Goal: Find specific page/section: Find specific page/section

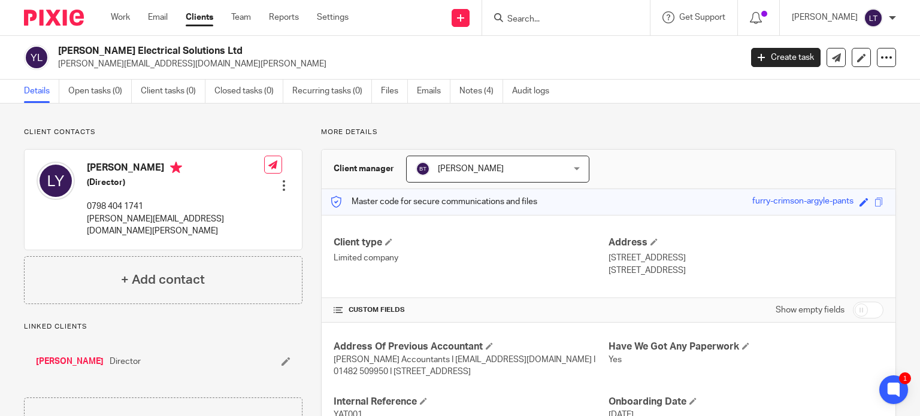
click at [618, 11] on form at bounding box center [570, 17] width 128 height 15
click at [598, 20] on input "Search" at bounding box center [560, 19] width 108 height 11
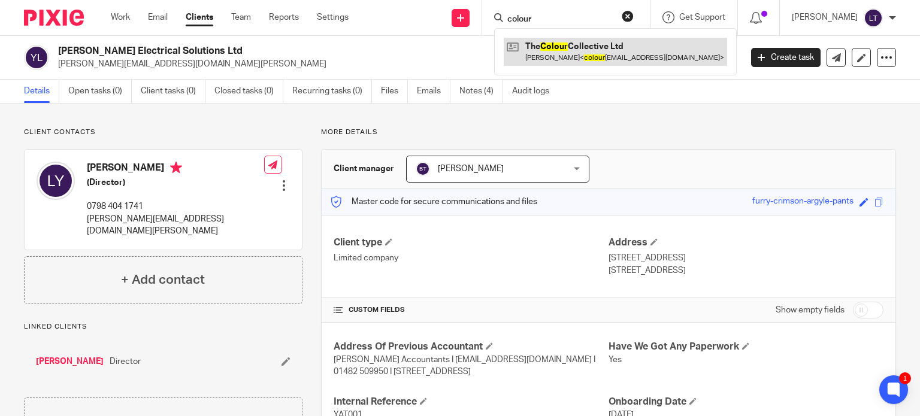
type input "colour"
click at [612, 57] on link at bounding box center [616, 52] width 224 height 28
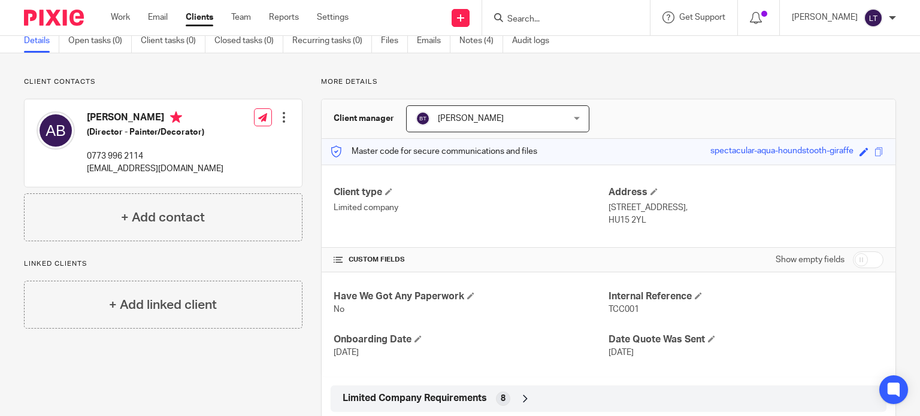
scroll to position [120, 0]
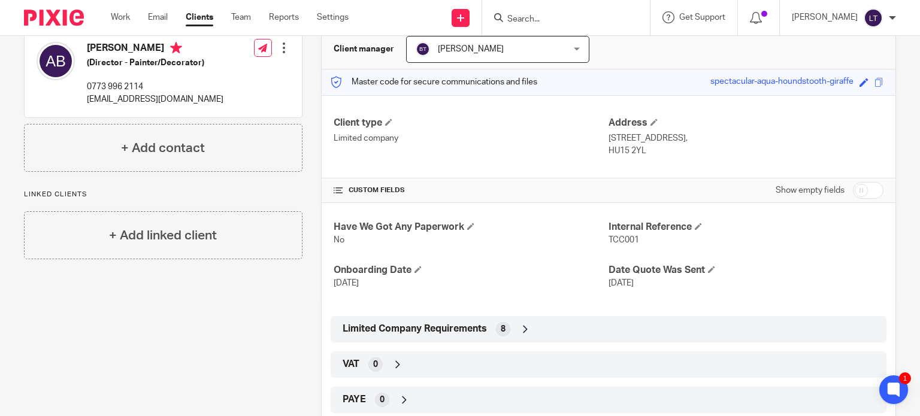
click at [525, 330] on icon at bounding box center [526, 330] width 12 height 12
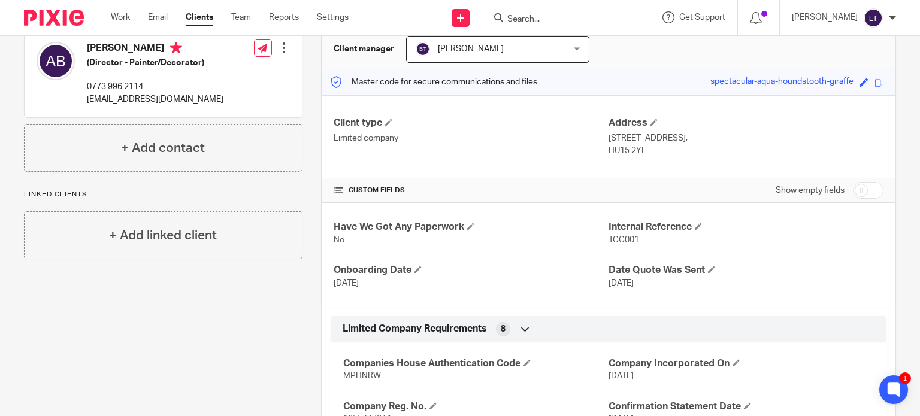
scroll to position [240, 0]
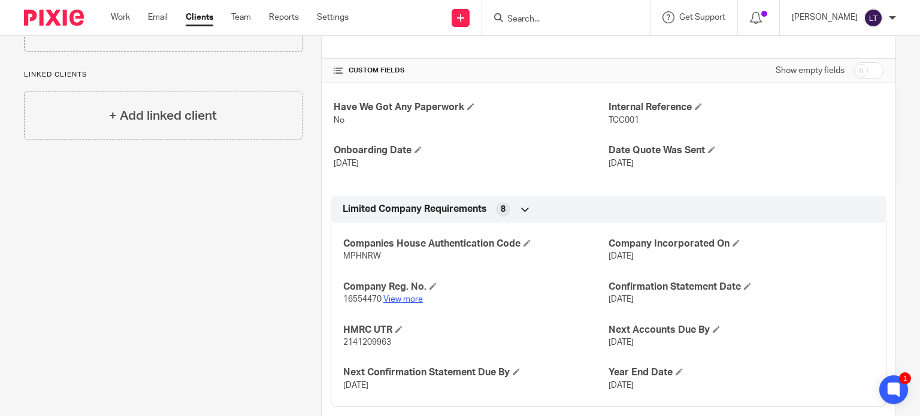
click at [416, 296] on link "View more" at bounding box center [404, 299] width 40 height 8
click at [602, 13] on form at bounding box center [570, 17] width 128 height 15
click at [600, 18] on input "Search" at bounding box center [560, 19] width 108 height 11
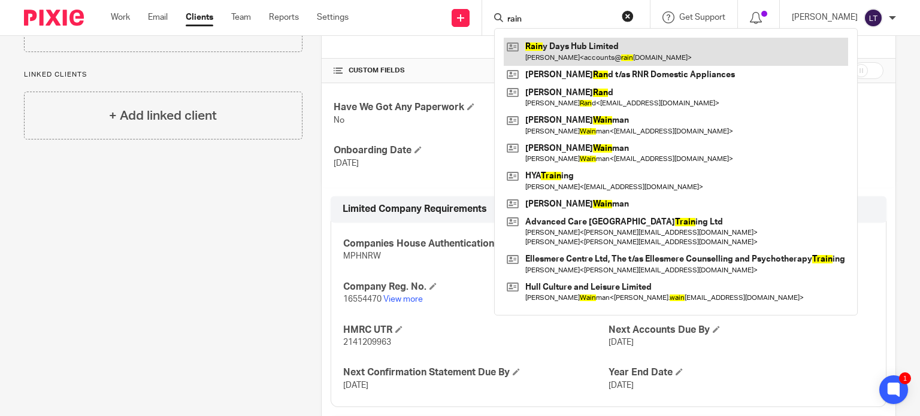
type input "rain"
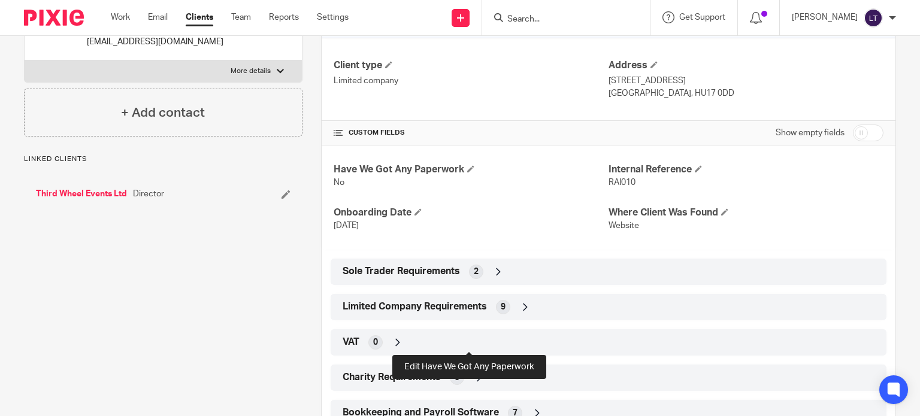
scroll to position [240, 0]
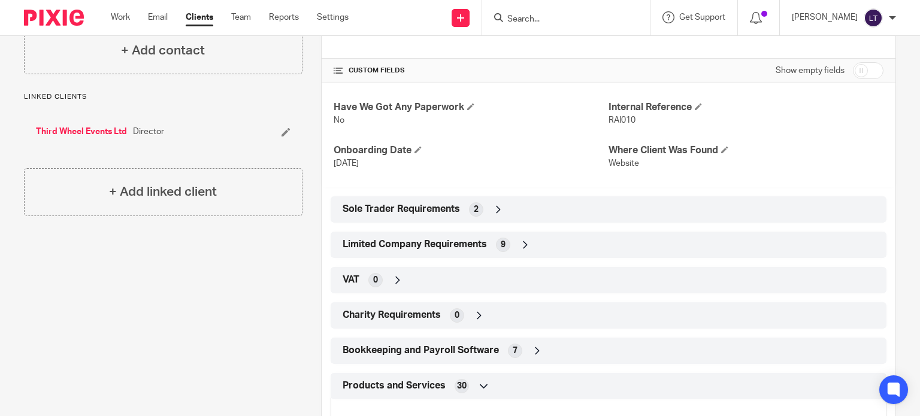
click at [527, 244] on icon at bounding box center [526, 245] width 12 height 12
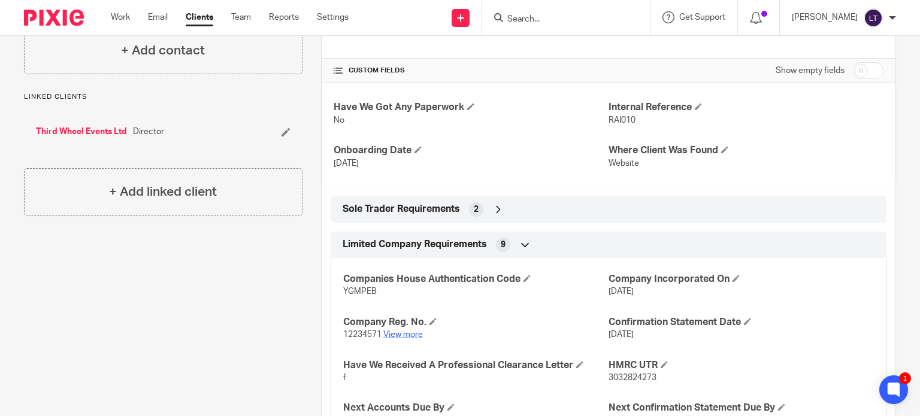
click at [408, 335] on link "View more" at bounding box center [404, 335] width 40 height 8
click at [608, 22] on input "Search" at bounding box center [560, 19] width 108 height 11
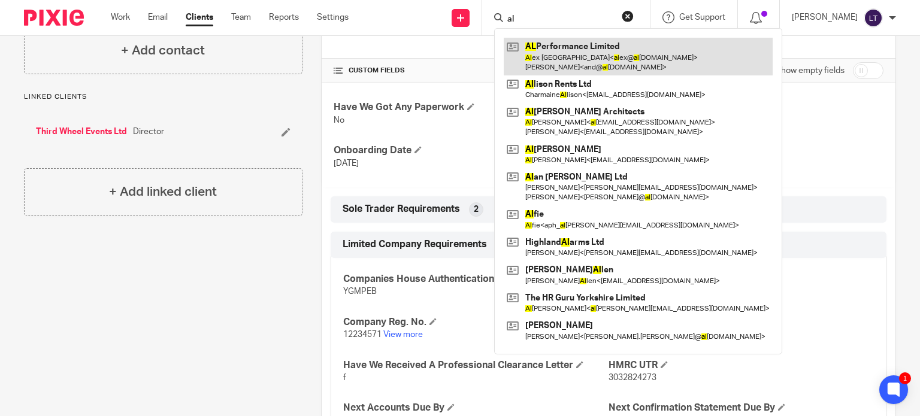
type input "al"
click at [678, 42] on link at bounding box center [638, 56] width 269 height 37
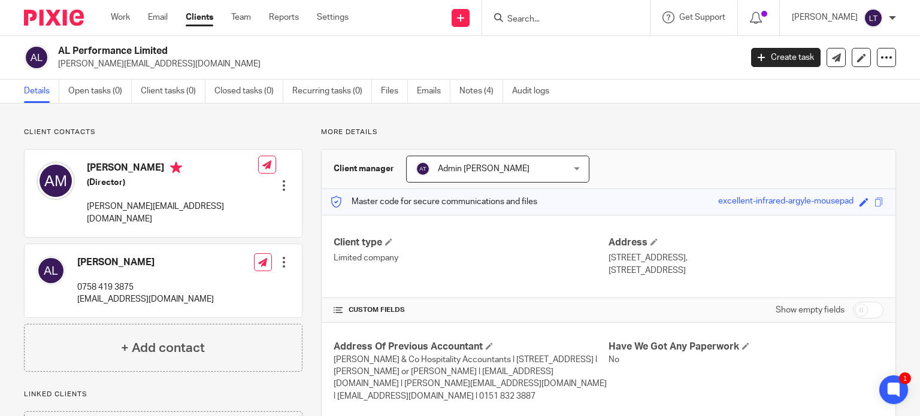
click at [589, 20] on input "Search" at bounding box center [560, 19] width 108 height 11
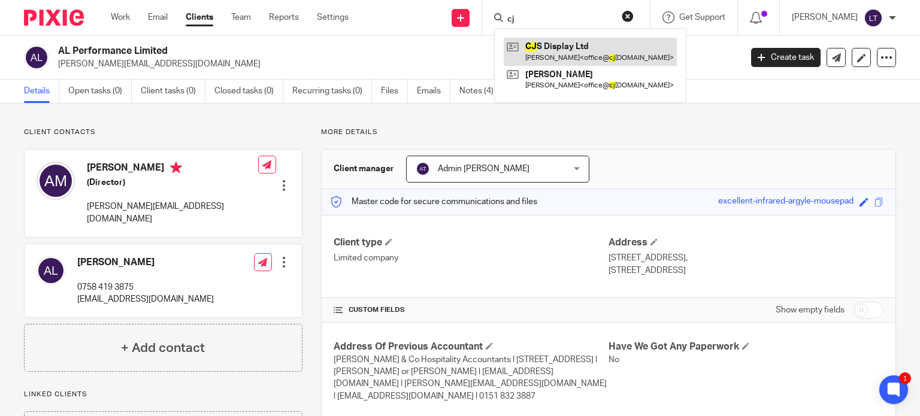
type input "cj"
click at [577, 45] on link at bounding box center [590, 52] width 173 height 28
